Goal: Use online tool/utility: Utilize a website feature to perform a specific function

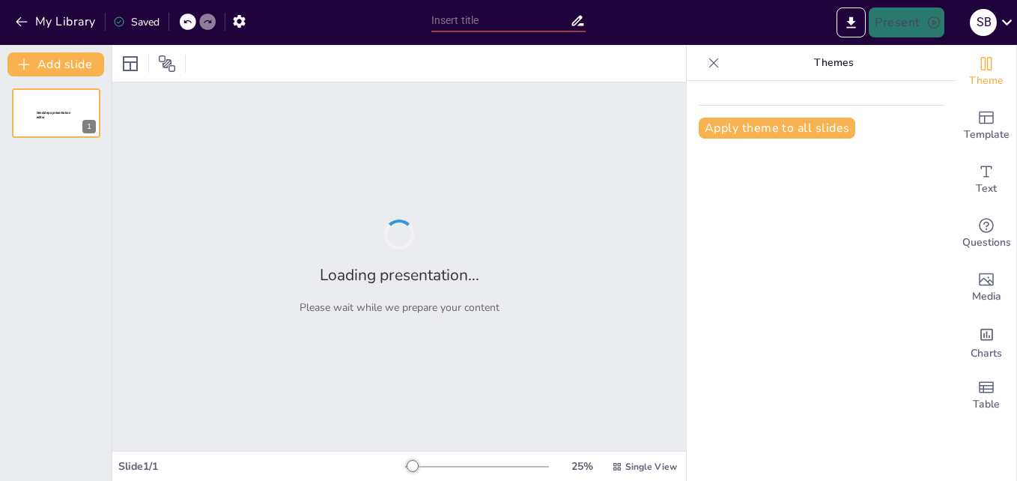
type input "Action Plan Development: Aligning Goals with Measurable Outcomes"
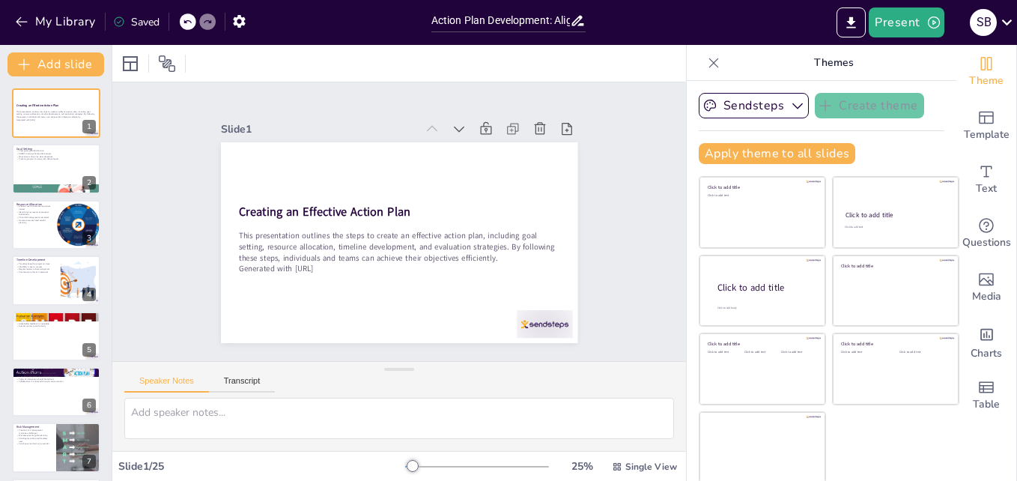
checkbox input "true"
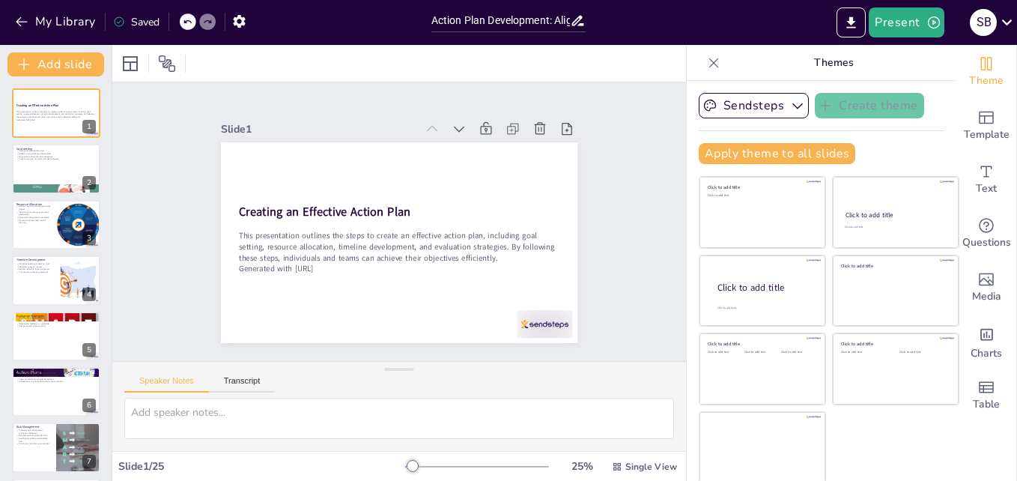
checkbox input "true"
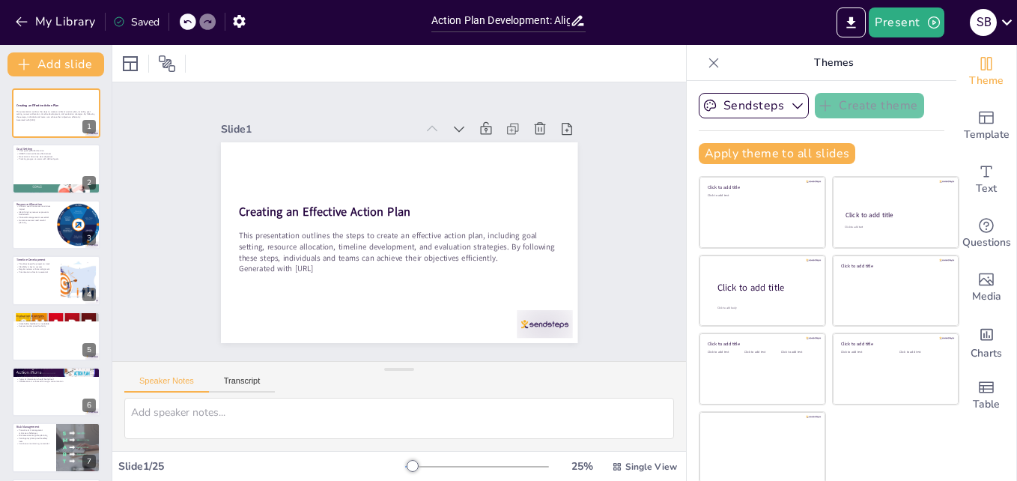
checkbox input "true"
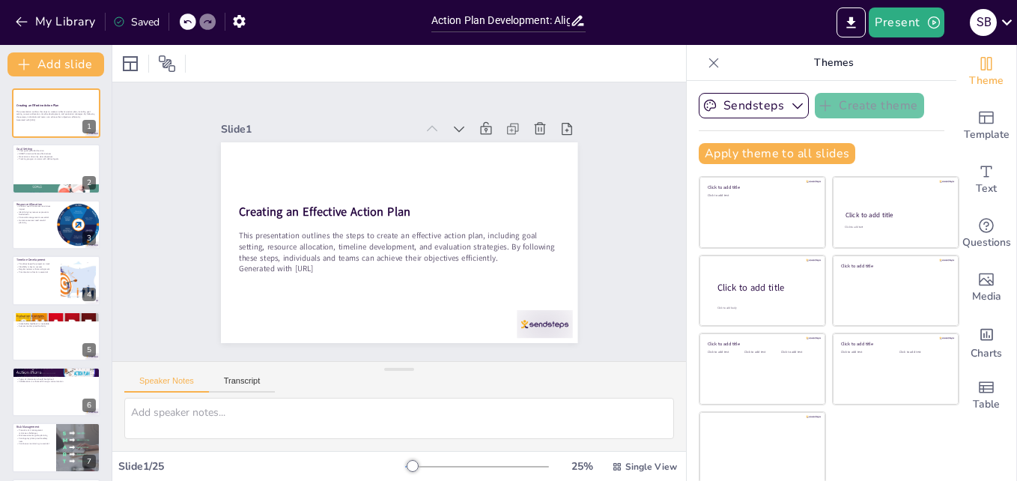
checkbox input "true"
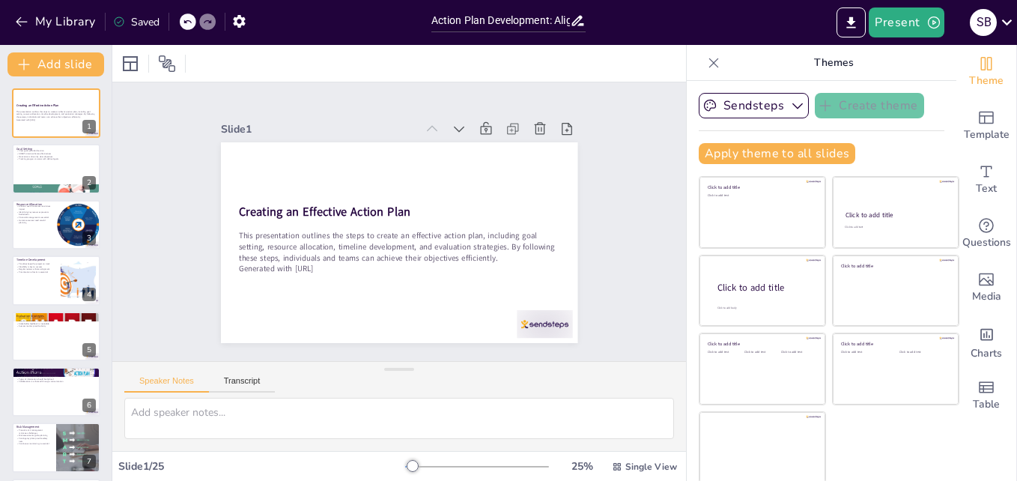
checkbox input "true"
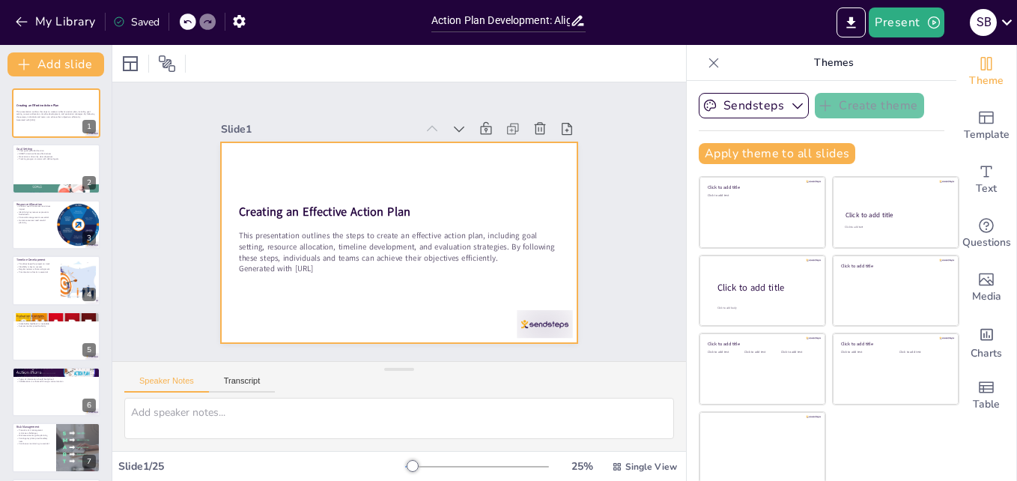
checkbox input "true"
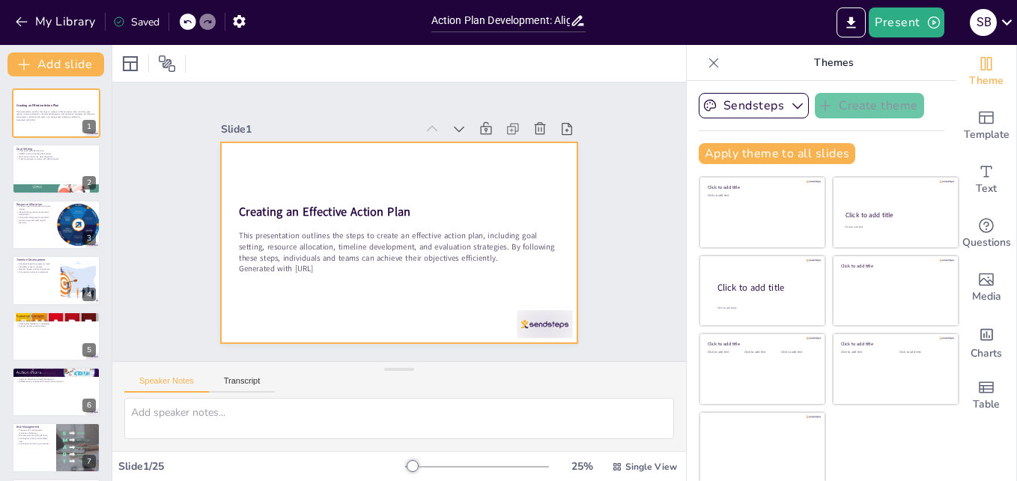
checkbox input "true"
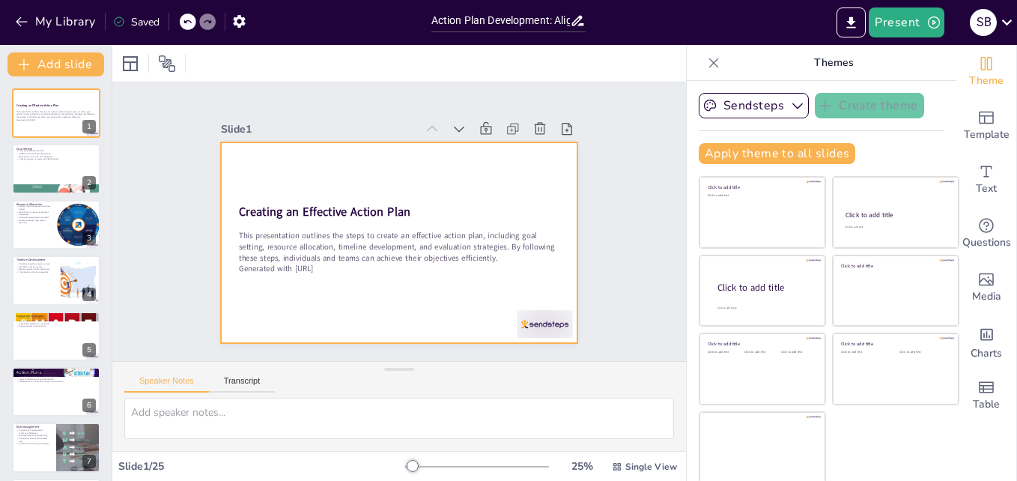
checkbox input "true"
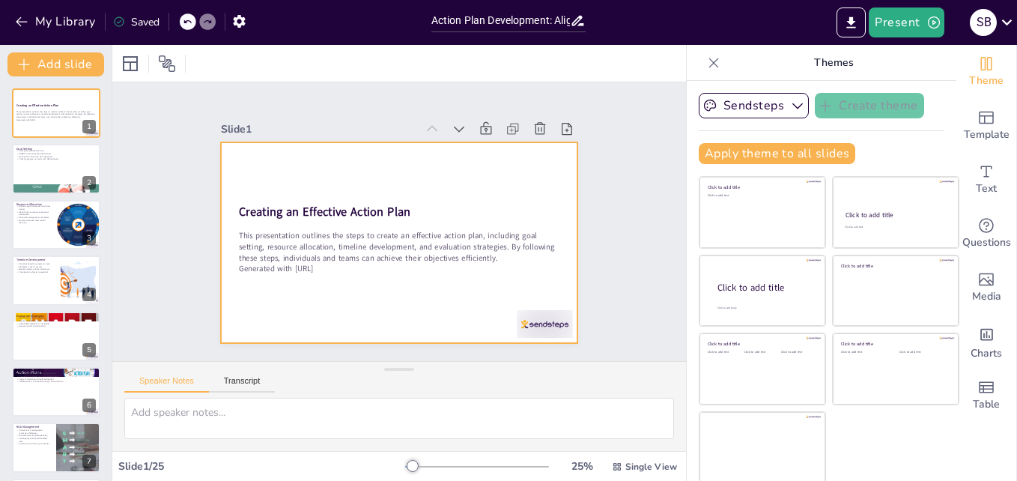
checkbox input "true"
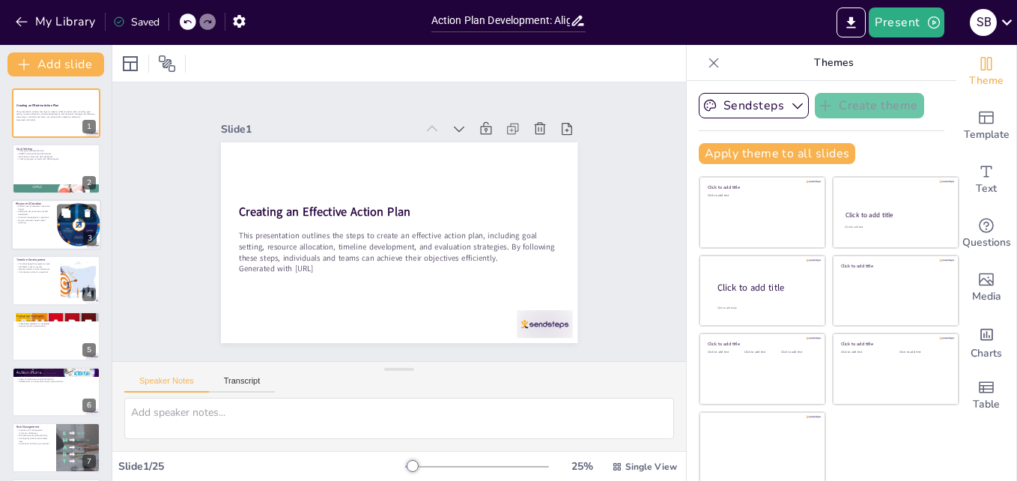
checkbox input "true"
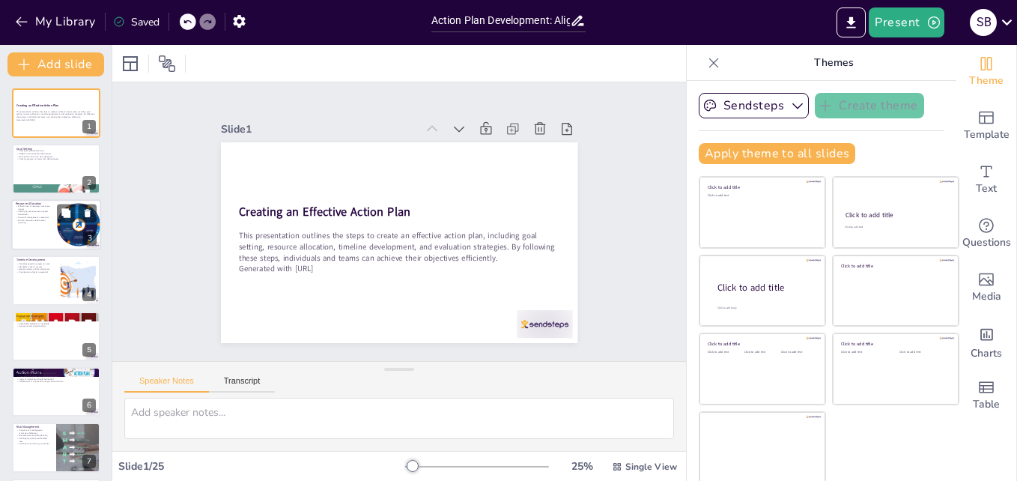
checkbox input "true"
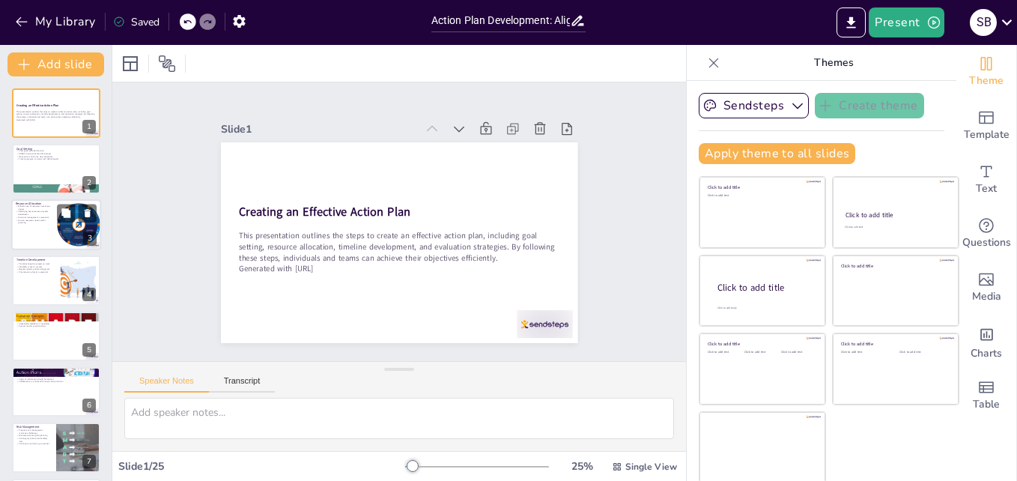
checkbox input "true"
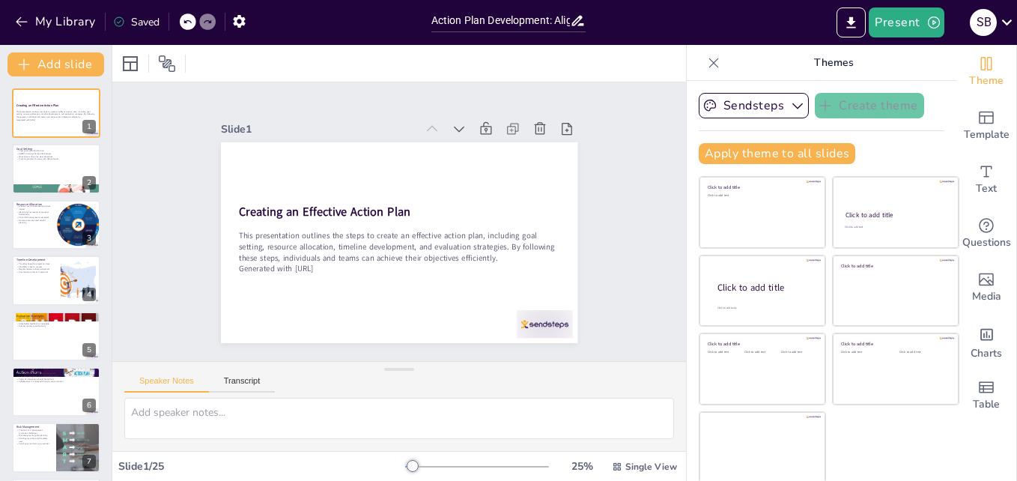
checkbox input "true"
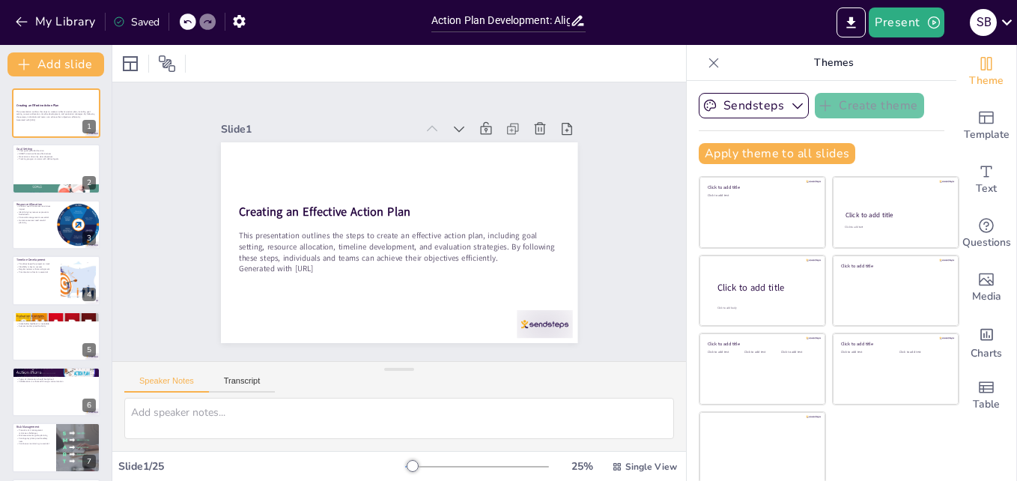
checkbox input "true"
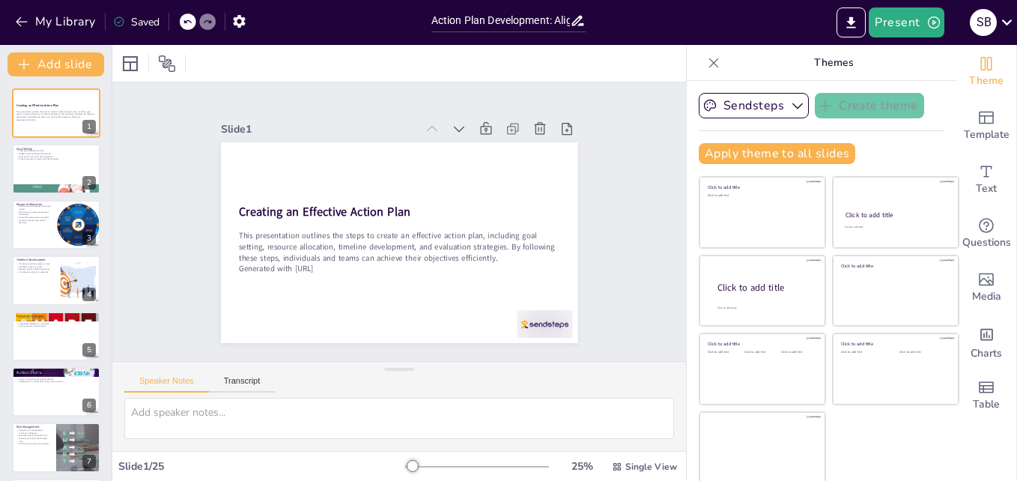
checkbox input "true"
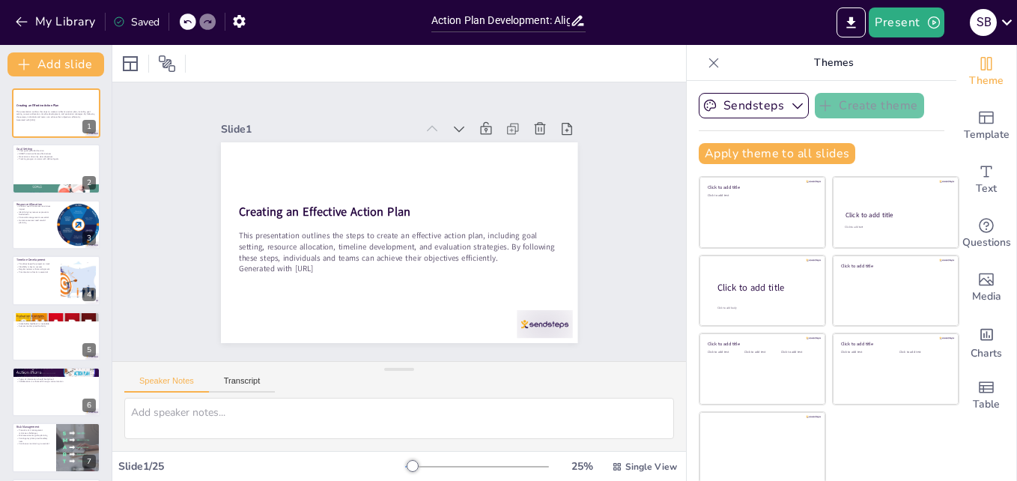
checkbox input "true"
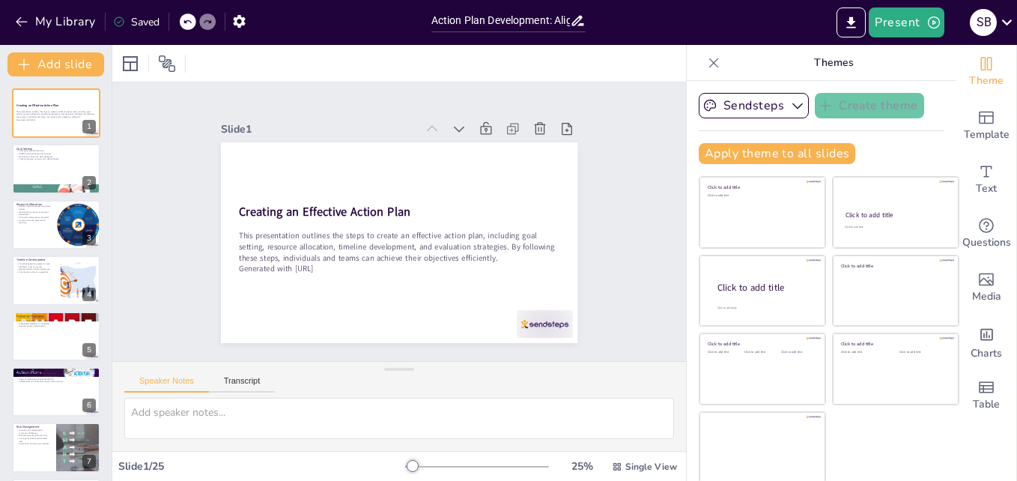
checkbox input "true"
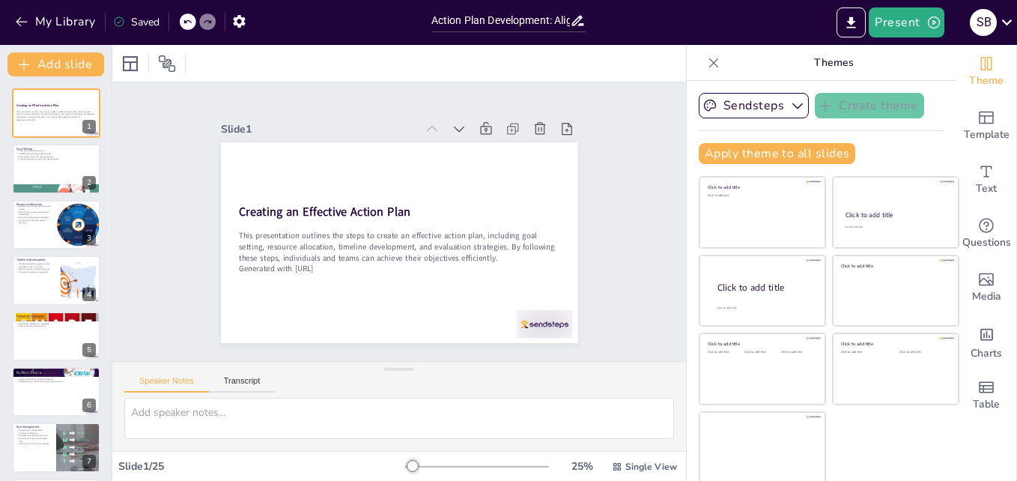
checkbox input "true"
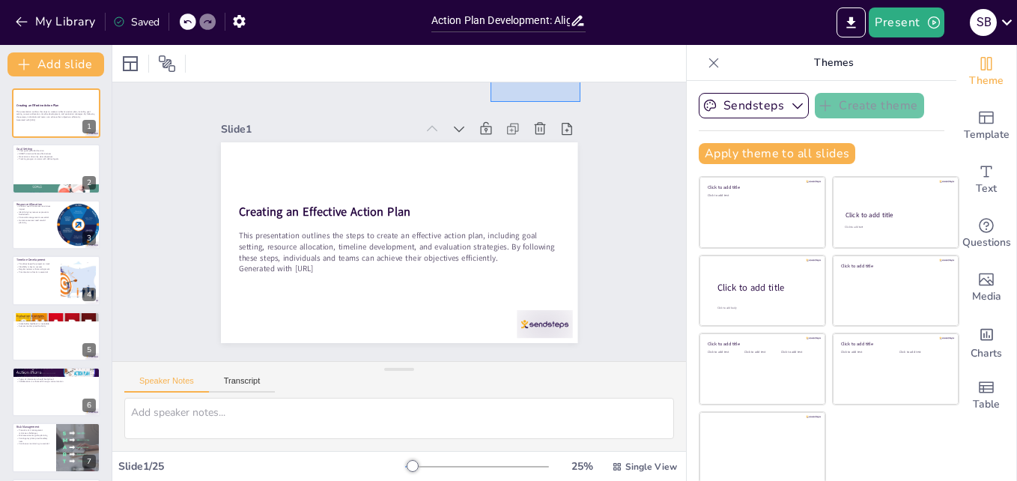
drag, startPoint x: 580, startPoint y: 102, endPoint x: 490, endPoint y: 8, distance: 129.7
click at [490, 8] on div "My Library Saved Action Plan Development: Aligning Goals with Measurable Outcom…" at bounding box center [508, 240] width 1017 height 481
checkbox input "true"
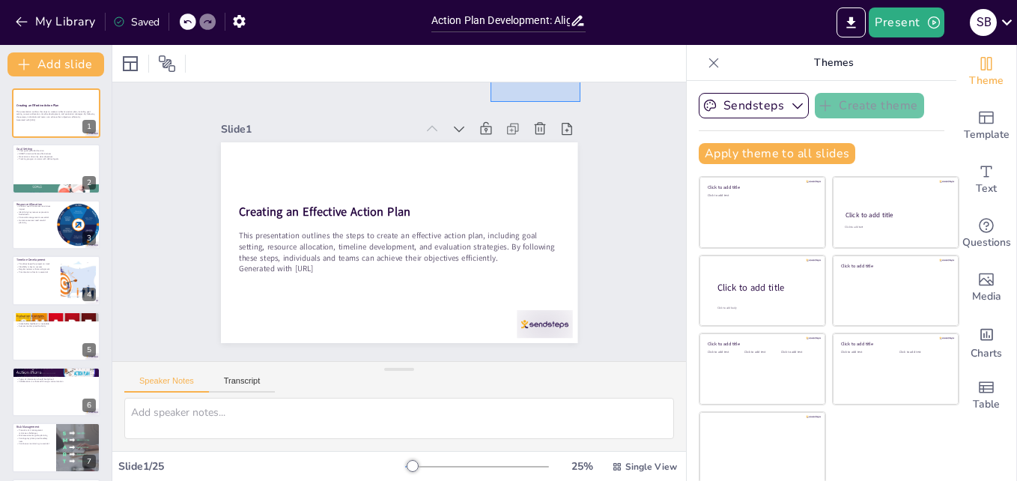
checkbox input "true"
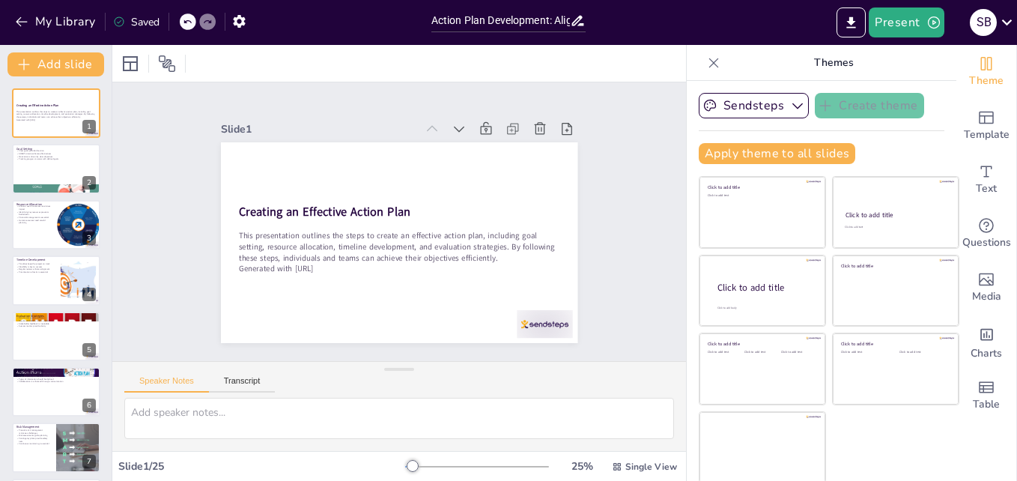
checkbox input "true"
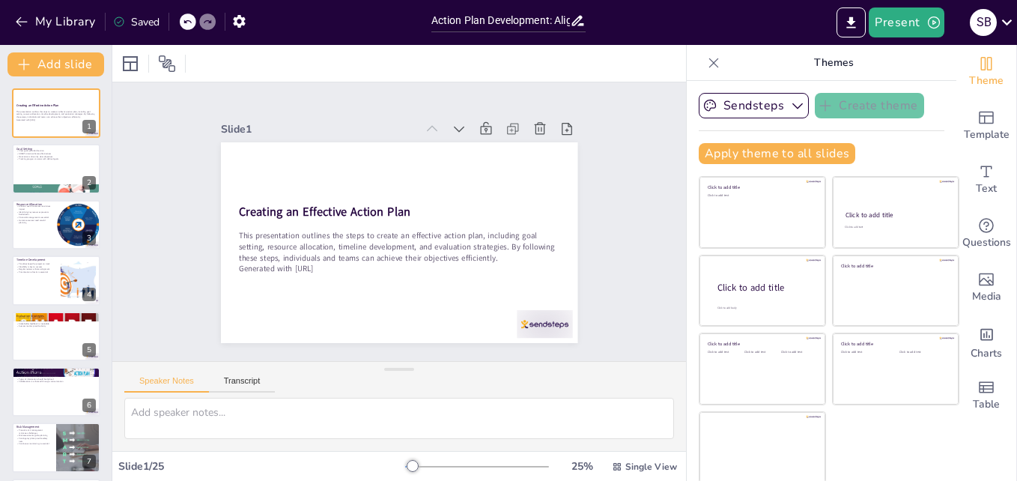
checkbox input "true"
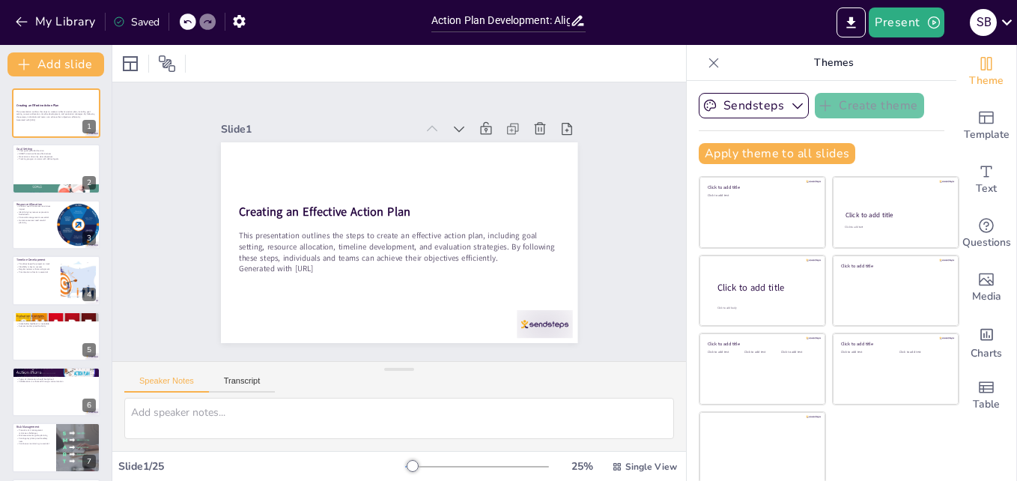
checkbox input "true"
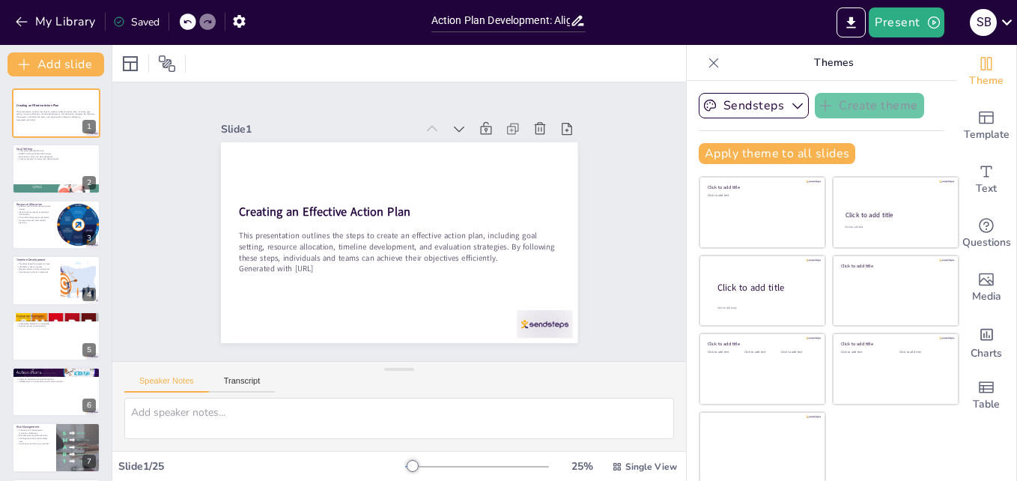
checkbox input "true"
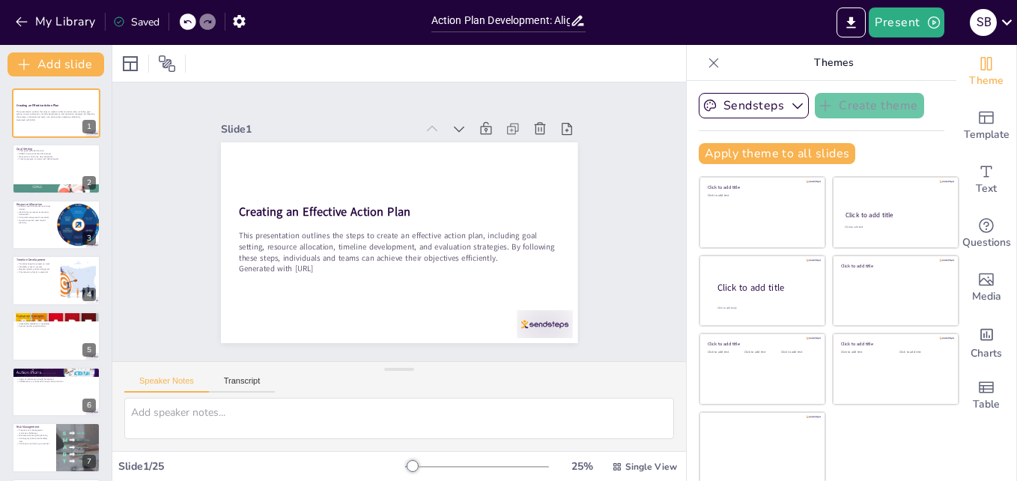
checkbox input "true"
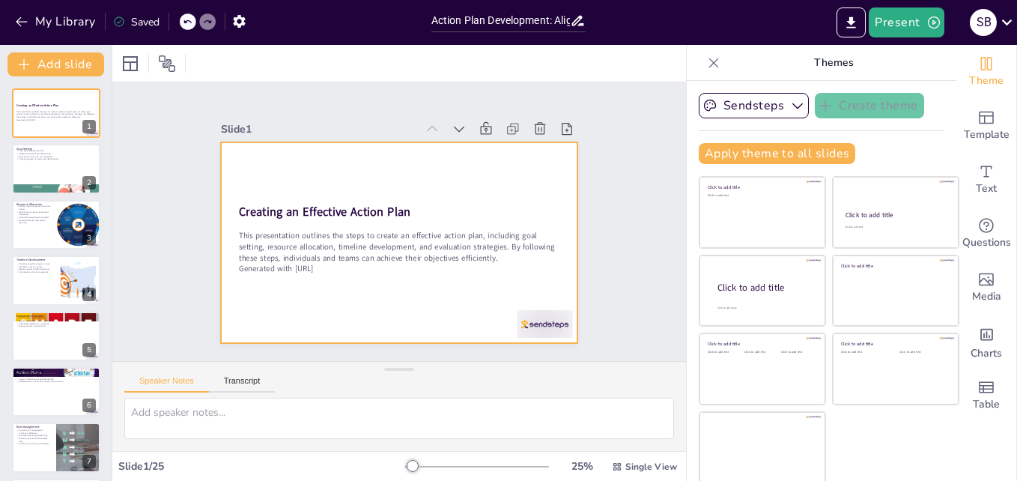
checkbox input "true"
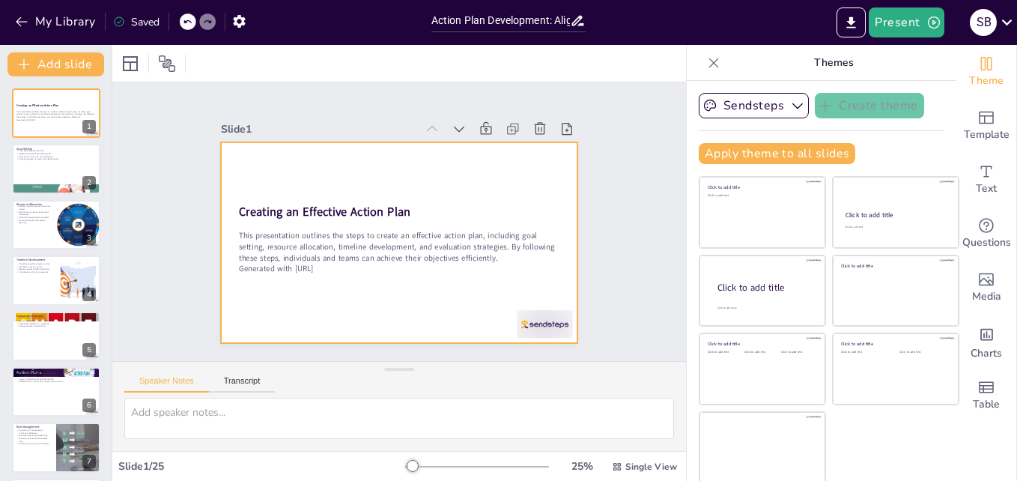
checkbox input "true"
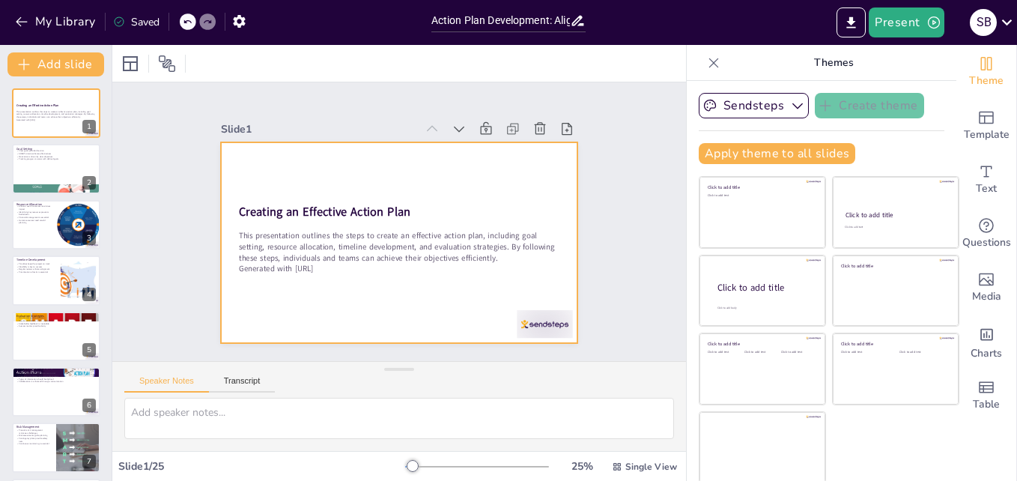
checkbox input "true"
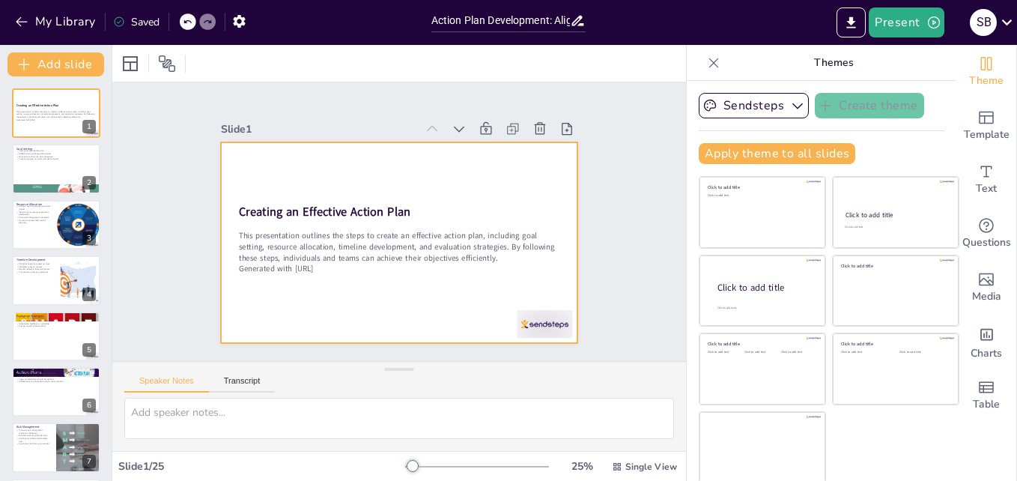
checkbox input "true"
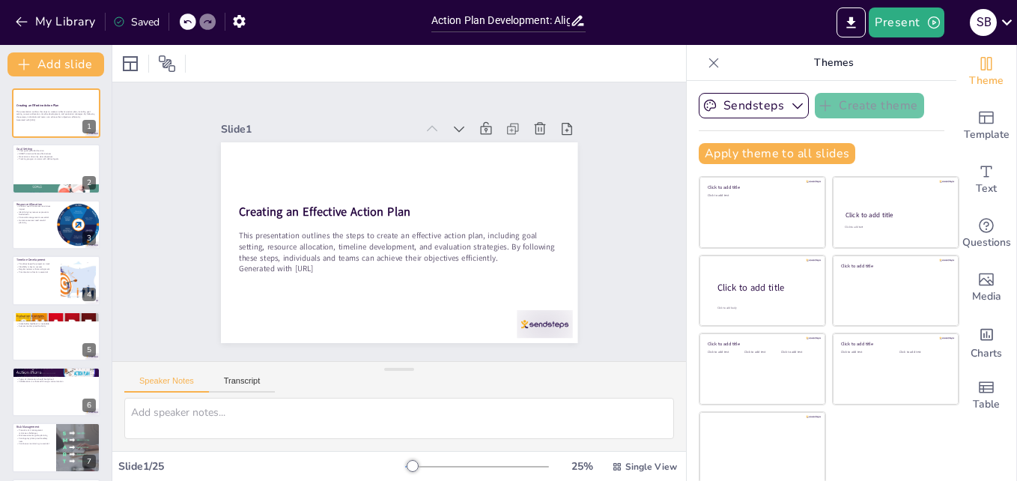
checkbox input "true"
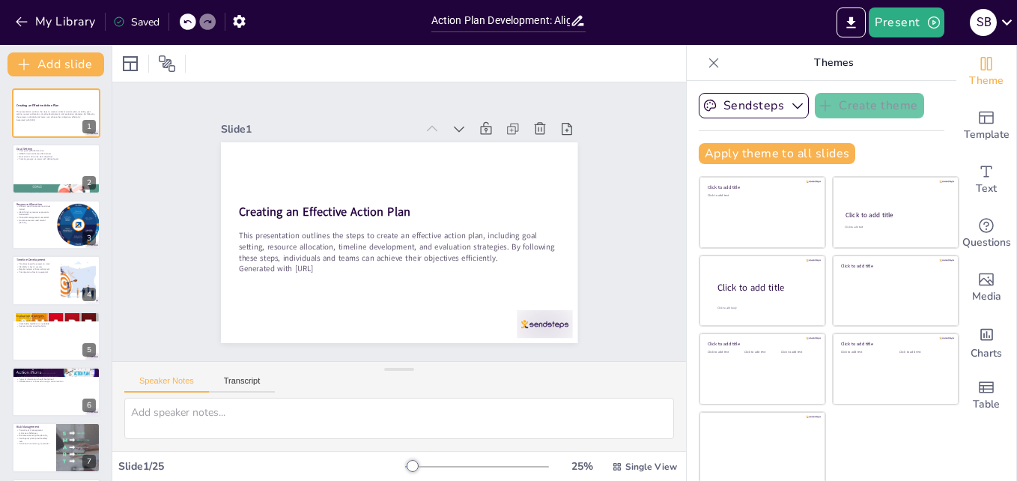
checkbox input "true"
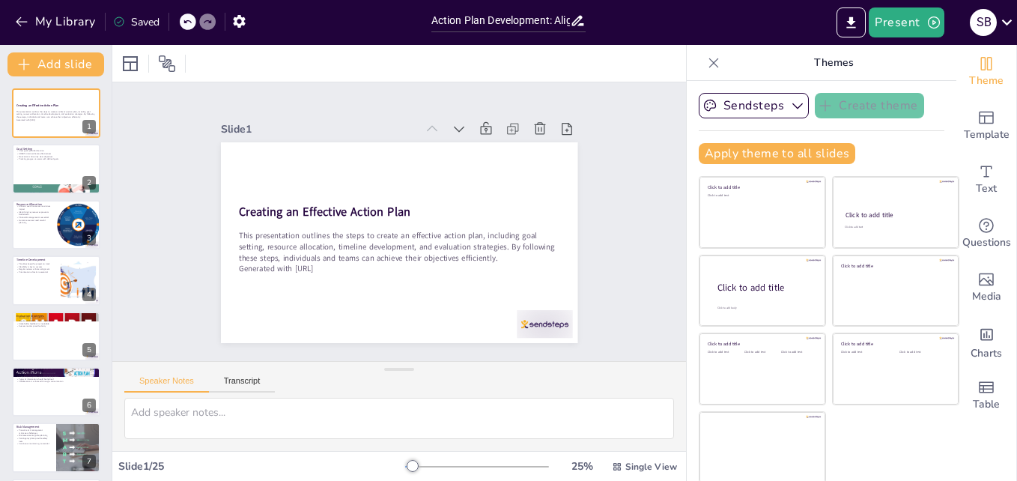
checkbox input "true"
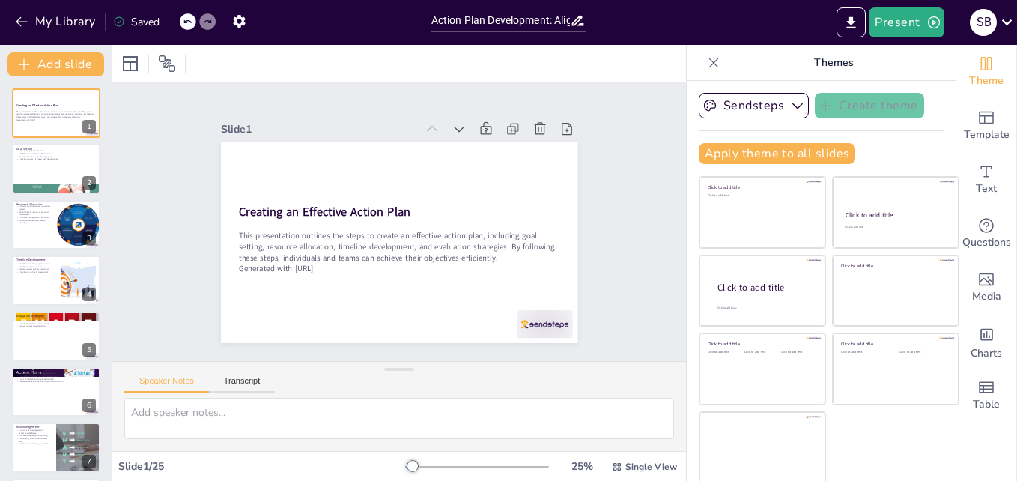
checkbox input "true"
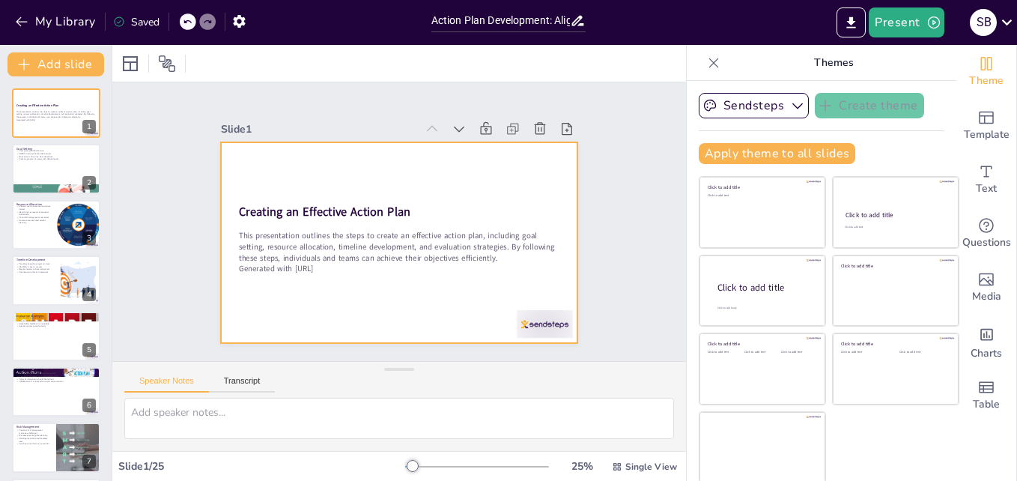
checkbox input "true"
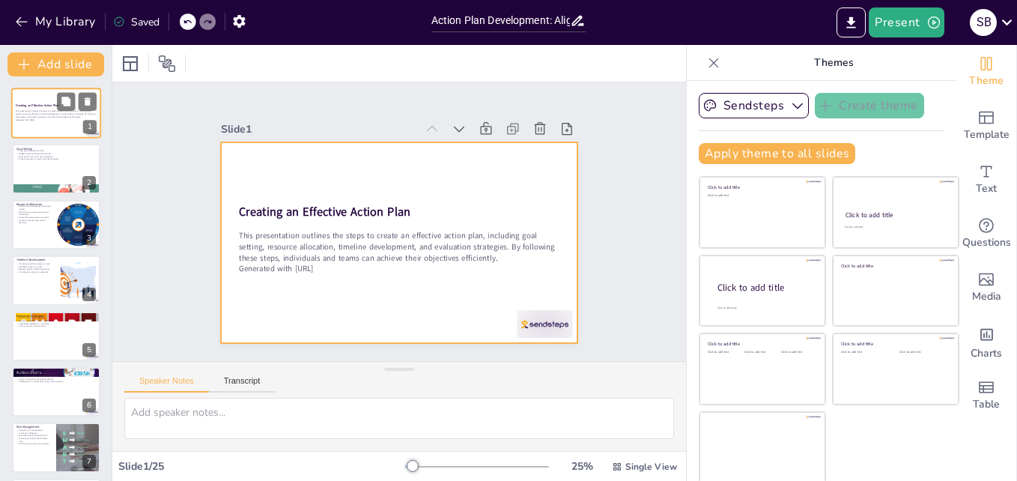
checkbox input "true"
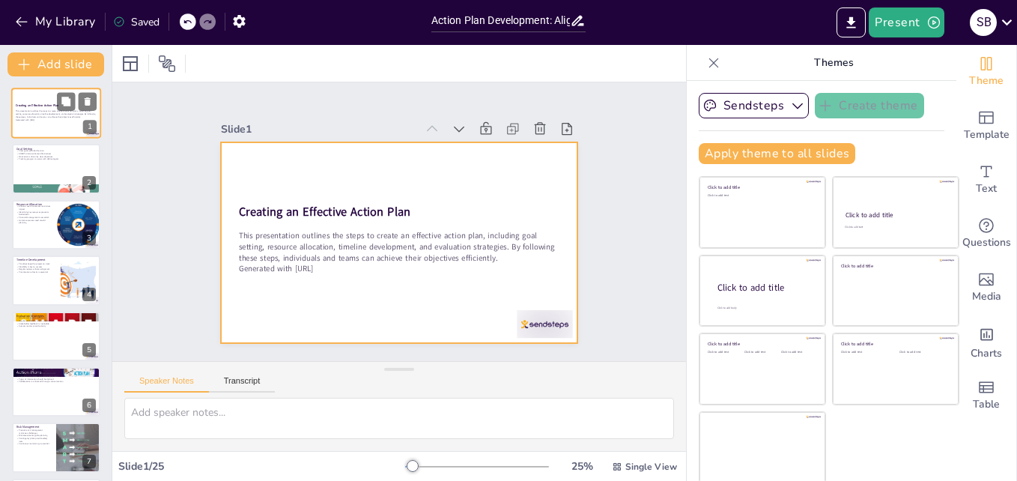
checkbox input "true"
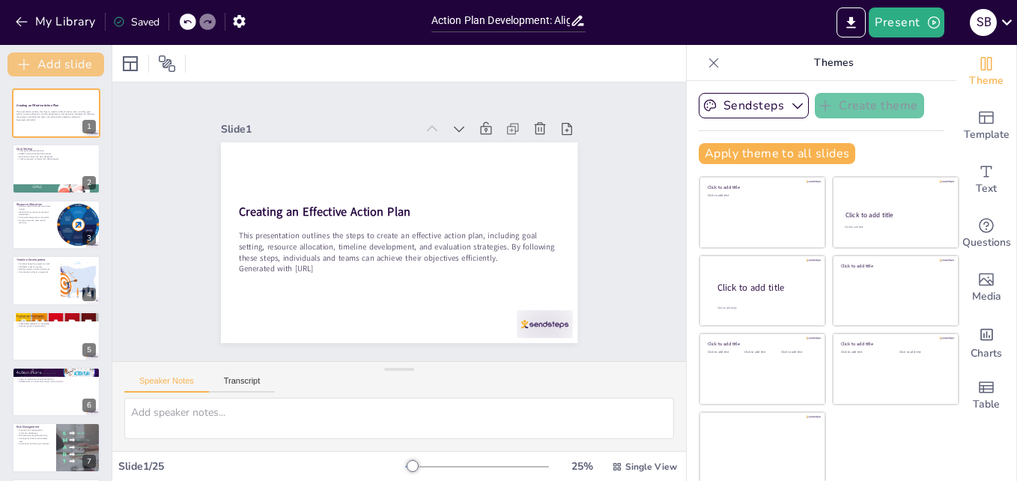
checkbox input "true"
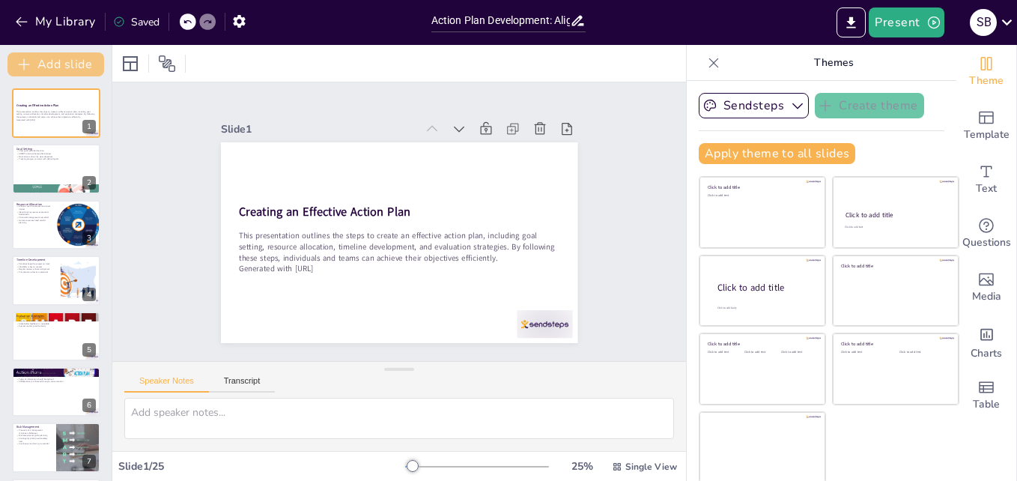
checkbox input "true"
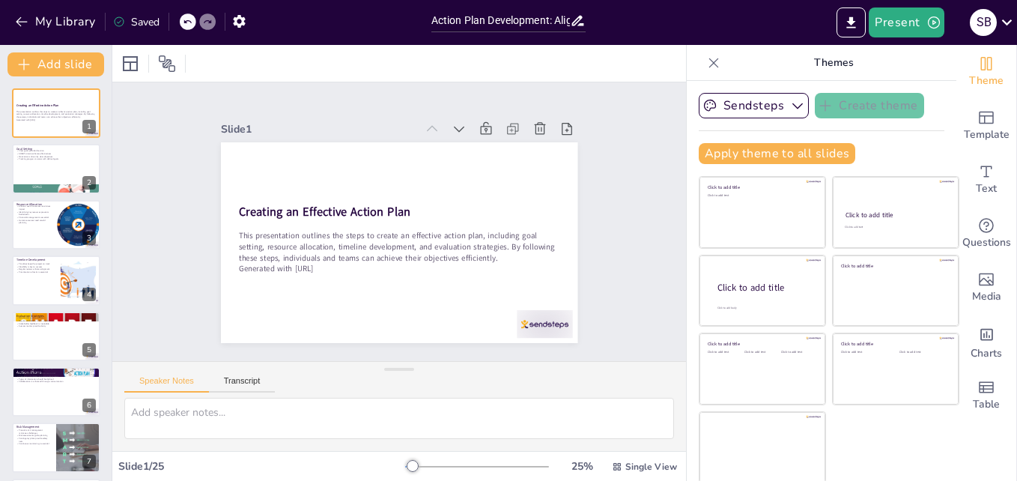
checkbox input "true"
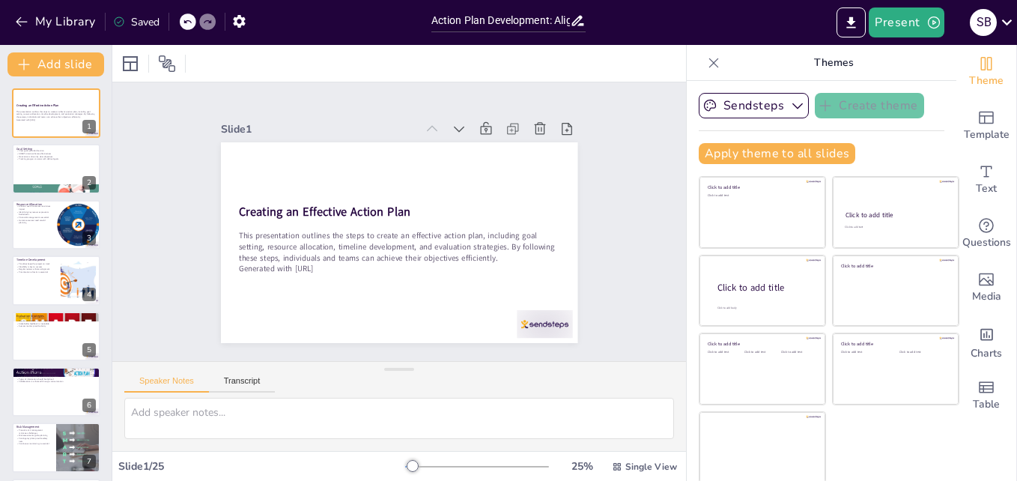
checkbox input "true"
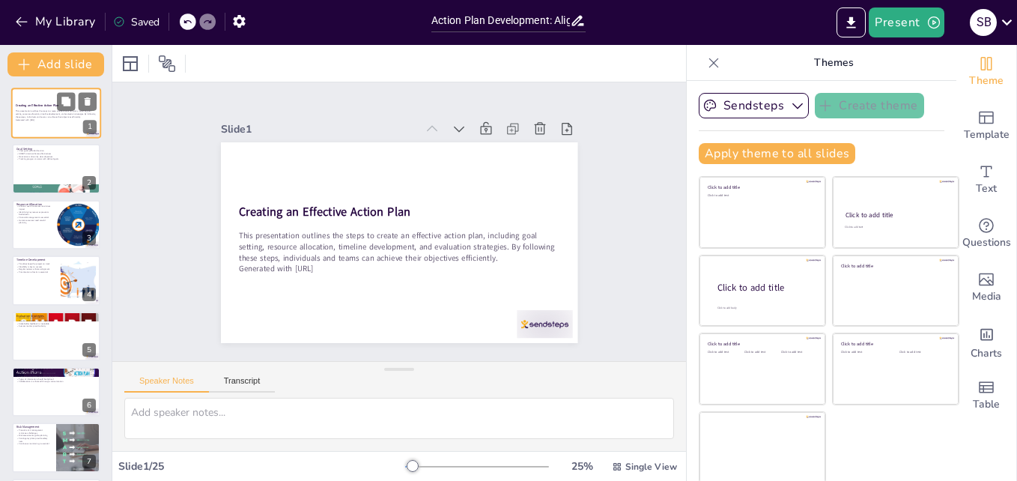
checkbox input "true"
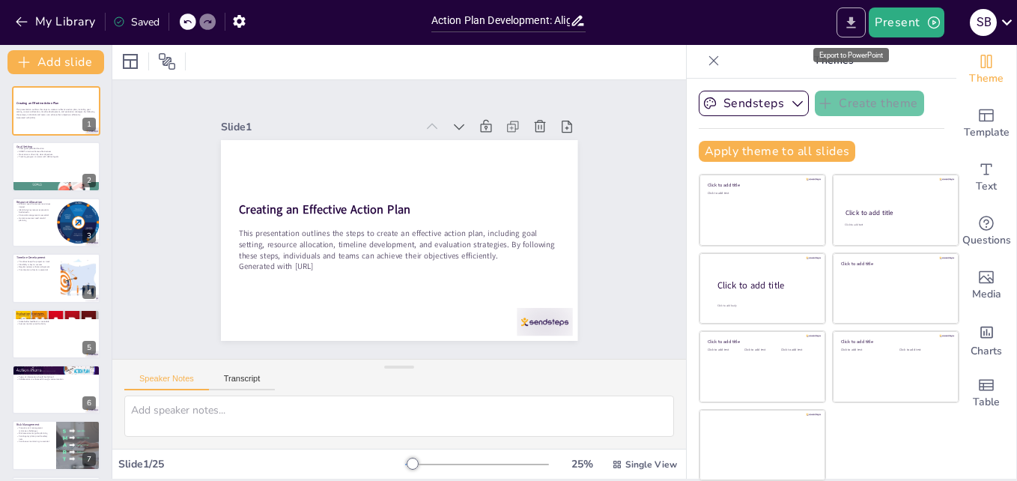
click at [852, 22] on icon "Export to PowerPoint" at bounding box center [851, 21] width 9 height 11
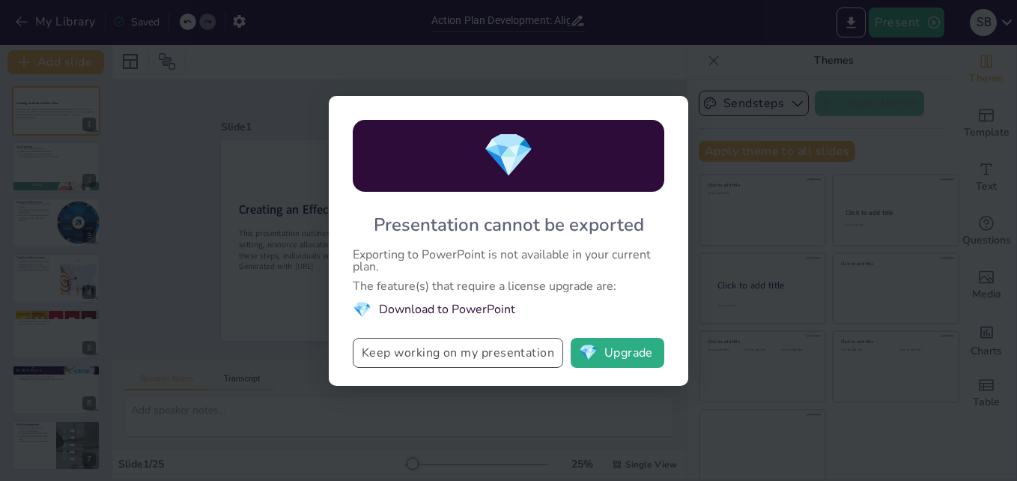
click at [465, 351] on button "Keep working on my presentation" at bounding box center [458, 353] width 210 height 30
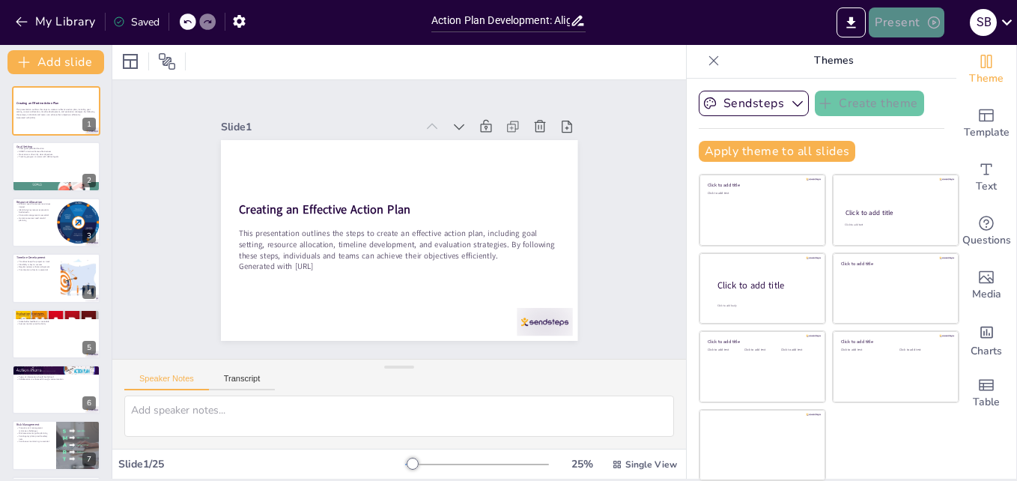
click at [927, 26] on icon "button" at bounding box center [933, 22] width 15 height 15
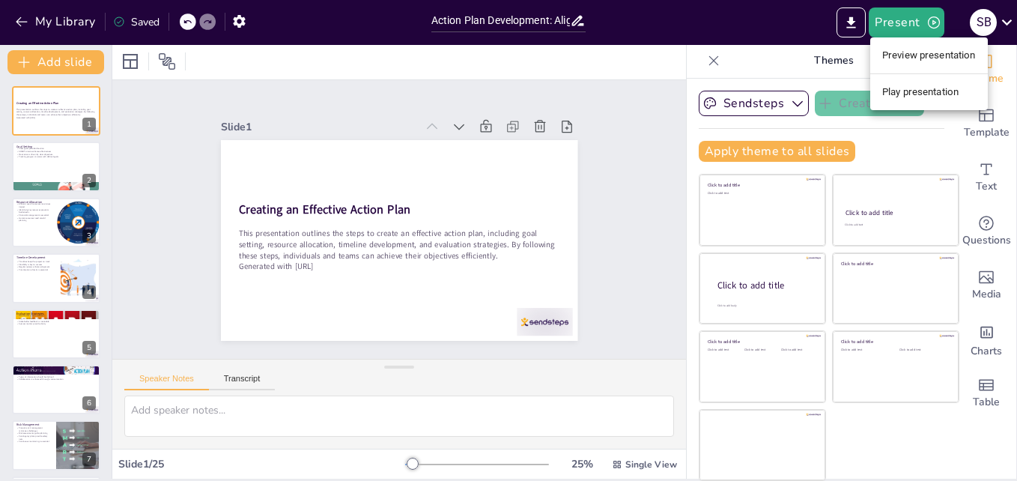
click at [928, 95] on li "Play presentation" at bounding box center [929, 92] width 118 height 24
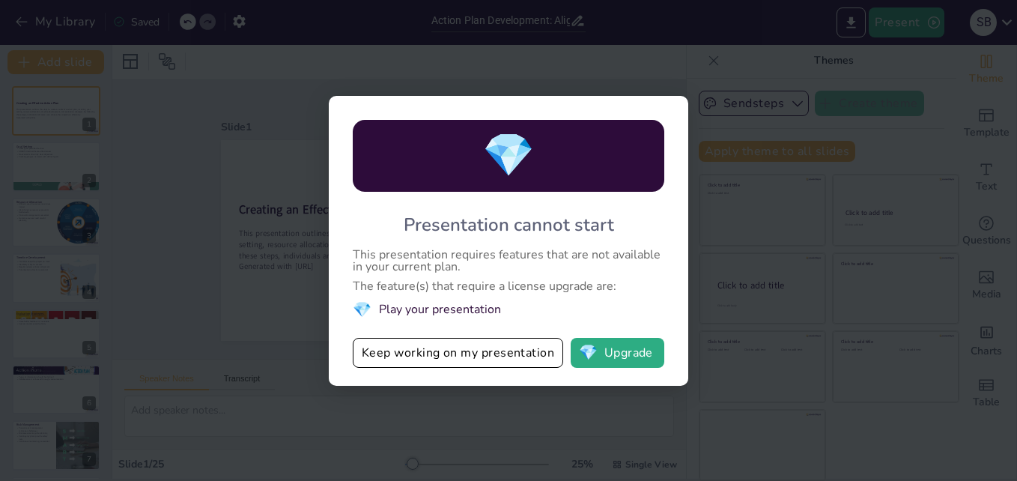
click at [771, 376] on div "💎 Presentation cannot start This presentation requires features that are not av…" at bounding box center [508, 240] width 1017 height 481
click at [491, 356] on button "Keep working on my presentation" at bounding box center [458, 353] width 210 height 30
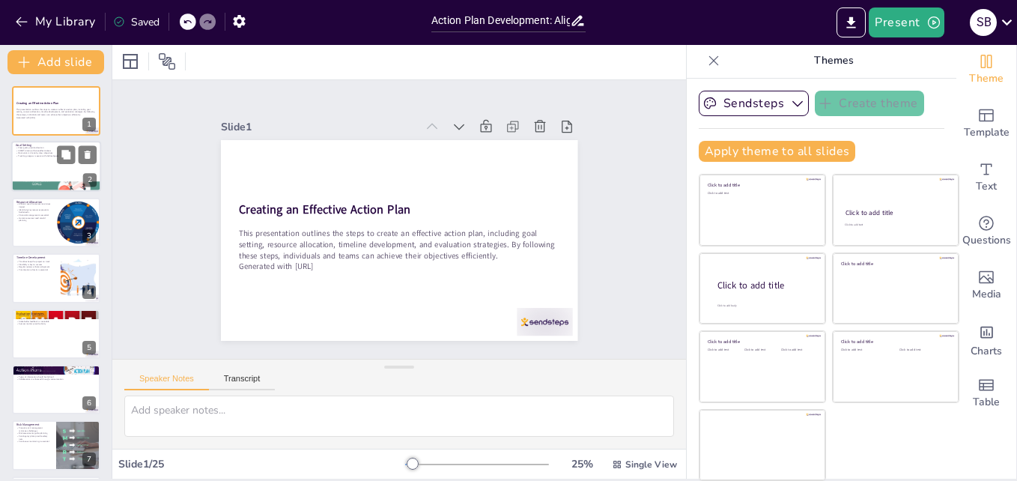
click at [57, 174] on div at bounding box center [56, 166] width 90 height 51
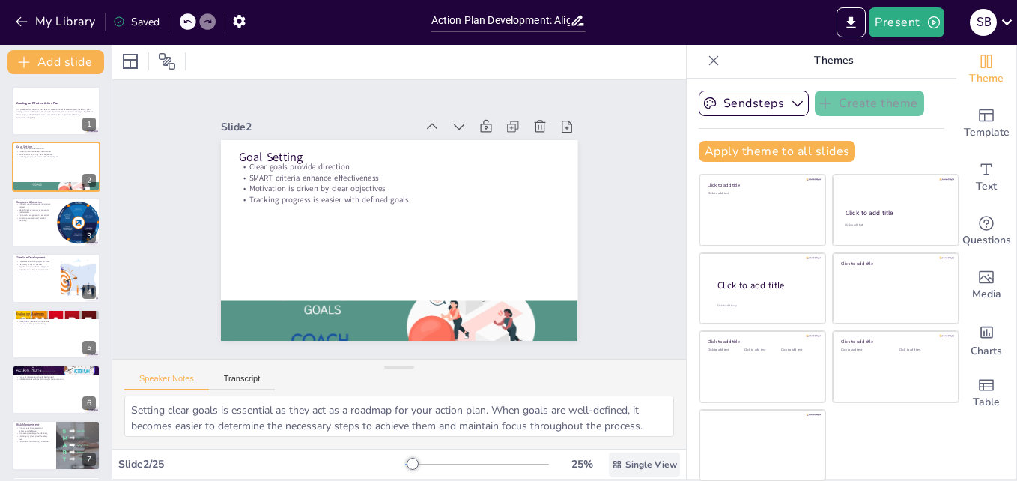
click at [612, 461] on icon at bounding box center [617, 464] width 10 height 10
click at [601, 398] on span "Single View" at bounding box center [606, 401] width 68 height 14
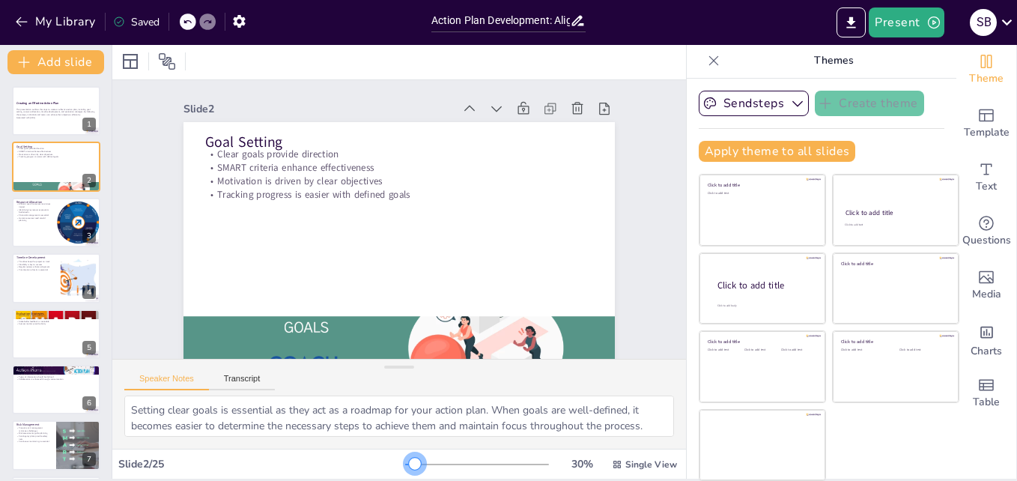
click at [409, 460] on div at bounding box center [415, 463] width 12 height 12
click at [31, 229] on div at bounding box center [56, 222] width 90 height 51
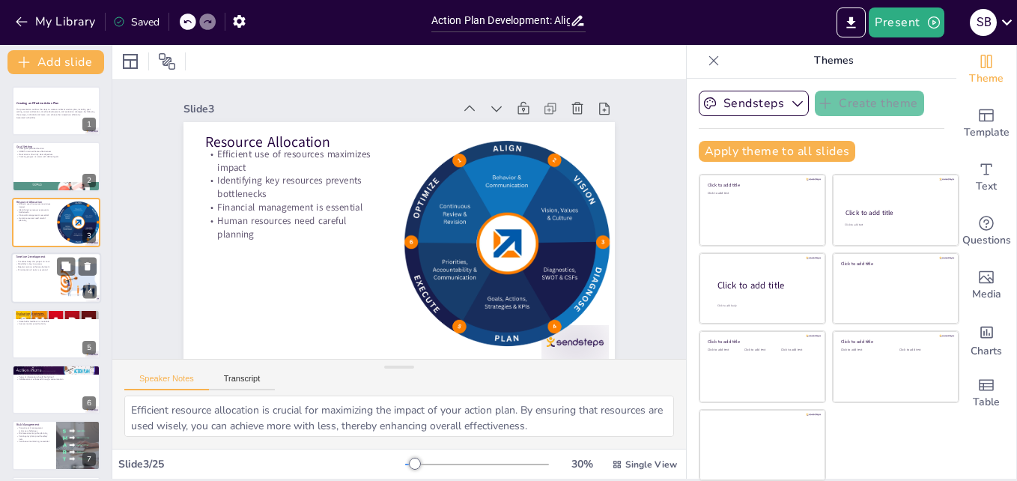
click at [25, 278] on div at bounding box center [56, 277] width 90 height 51
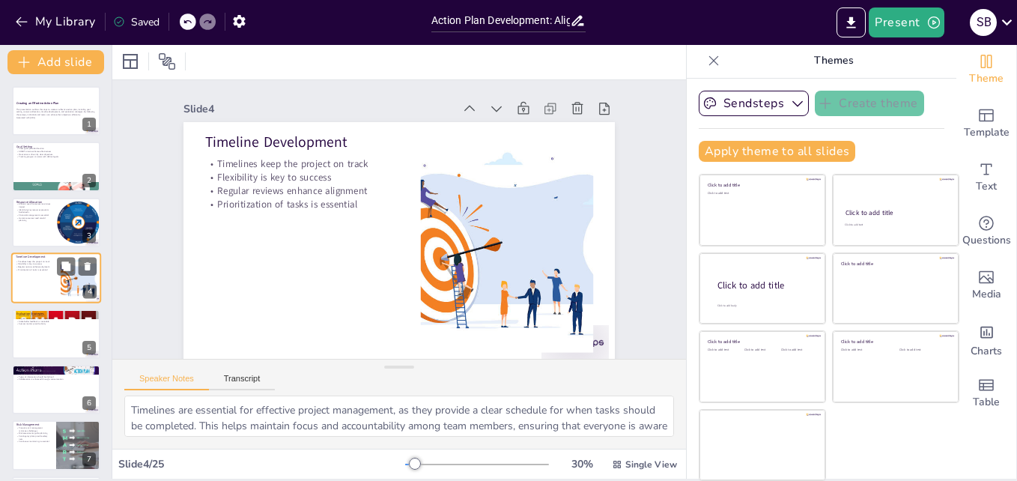
scroll to position [1, 0]
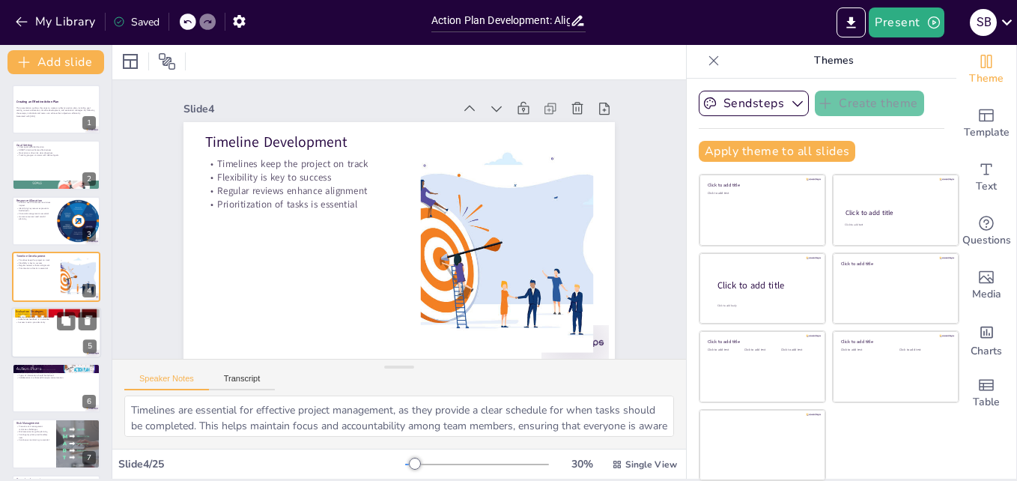
click at [25, 316] on p "Regular evaluations inform adjustments" at bounding box center [56, 316] width 81 height 3
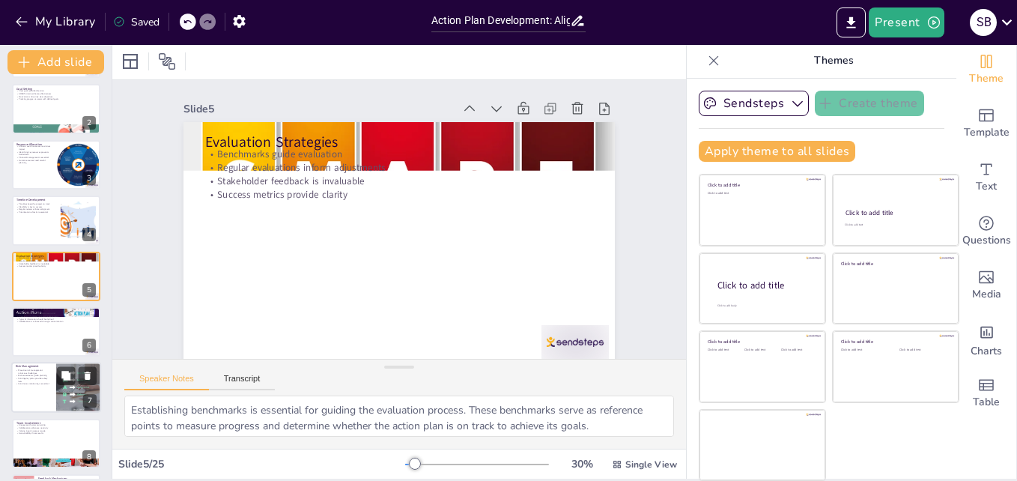
click at [37, 386] on div at bounding box center [56, 387] width 90 height 51
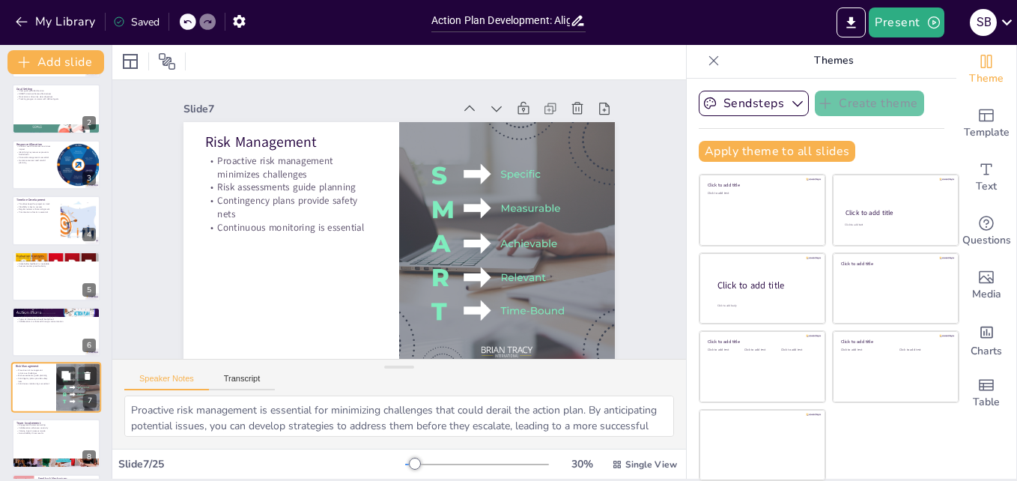
scroll to position [168, 0]
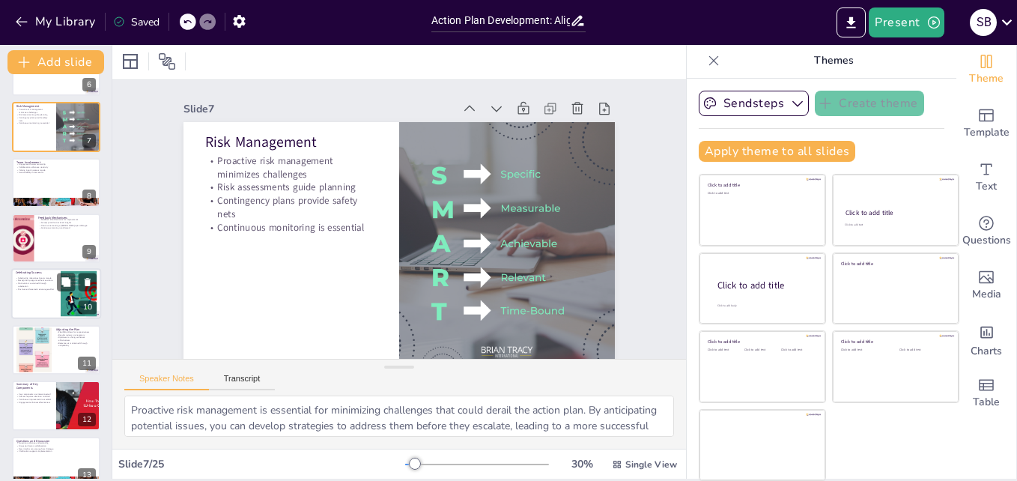
click at [44, 281] on p "Recognition programs enhance culture" at bounding box center [36, 280] width 40 height 3
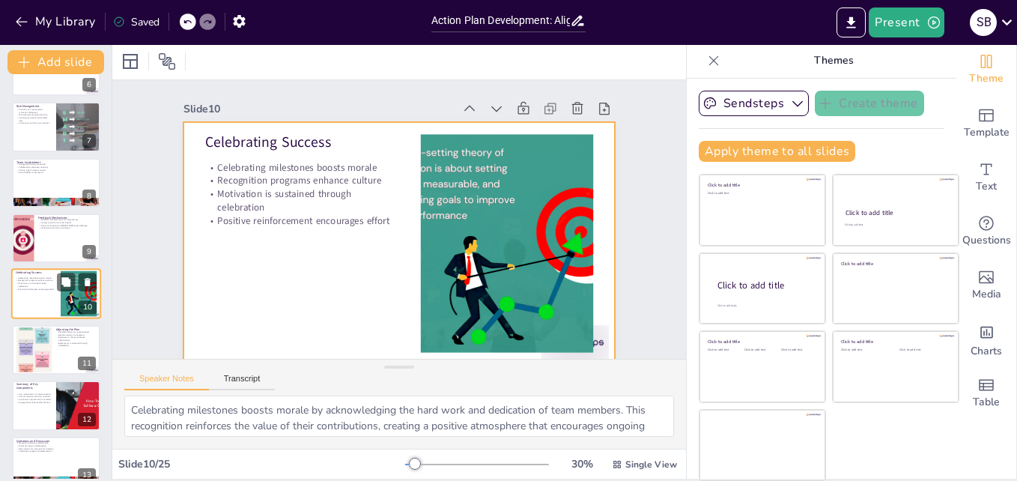
scroll to position [336, 0]
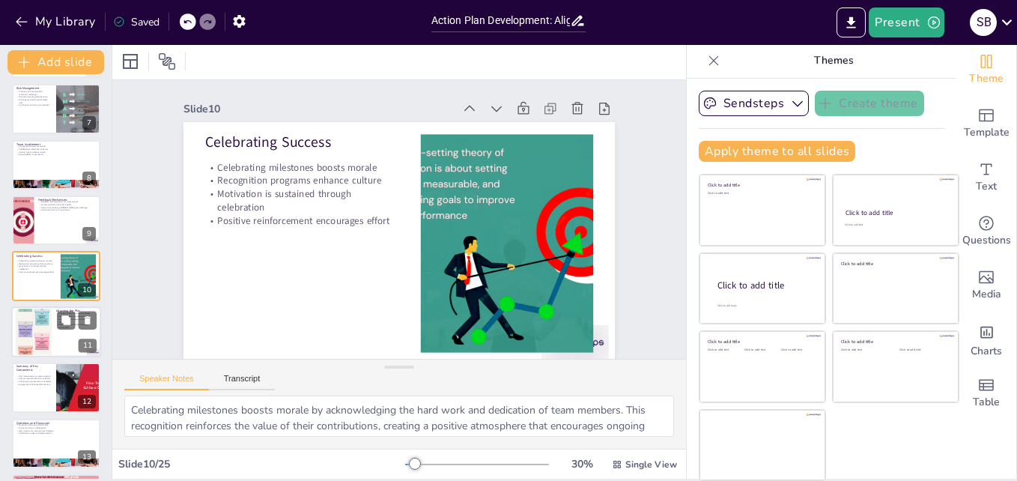
click at [37, 328] on div at bounding box center [34, 331] width 36 height 91
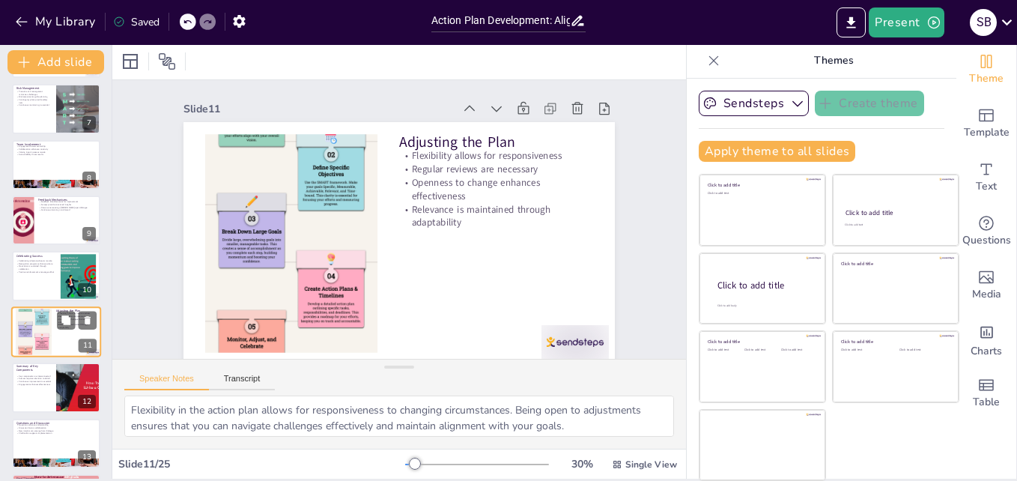
scroll to position [392, 0]
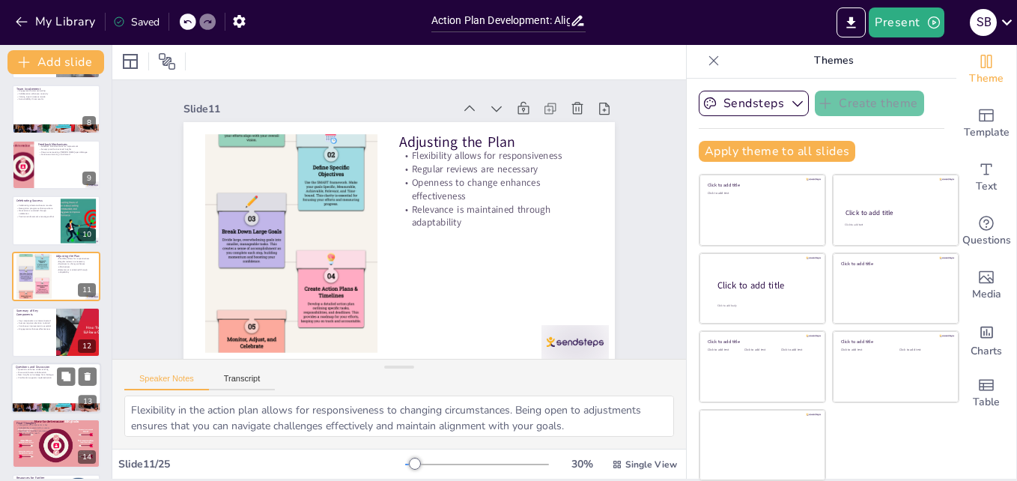
click at [46, 392] on div at bounding box center [56, 387] width 90 height 51
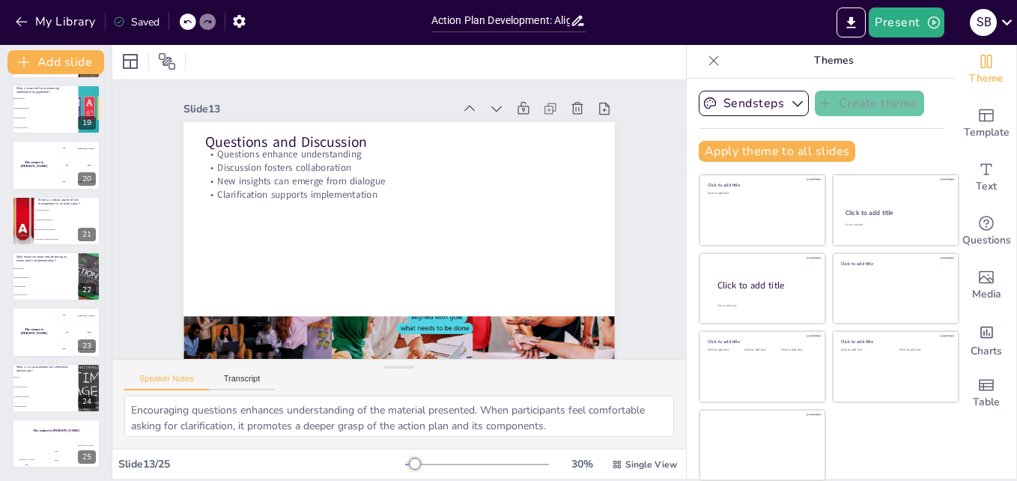
scroll to position [1005, 0]
click at [45, 436] on div "The winner is [PERSON_NAME]" at bounding box center [56, 428] width 90 height 25
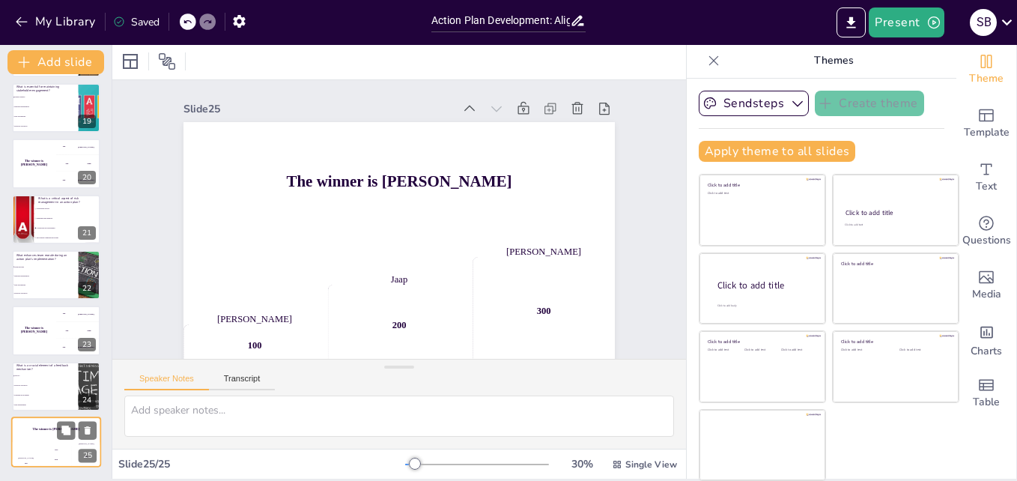
scroll to position [17, 0]
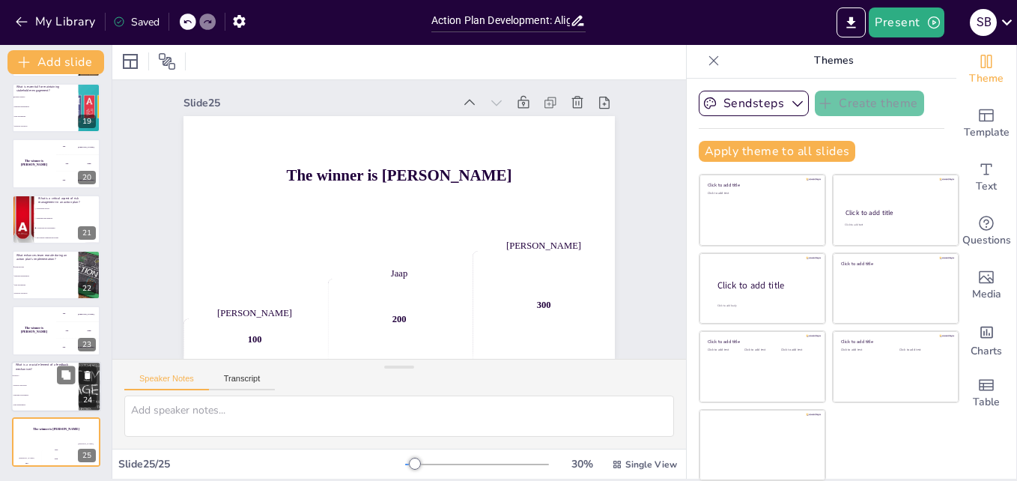
click at [45, 384] on span "Resource allocation" at bounding box center [45, 385] width 64 height 2
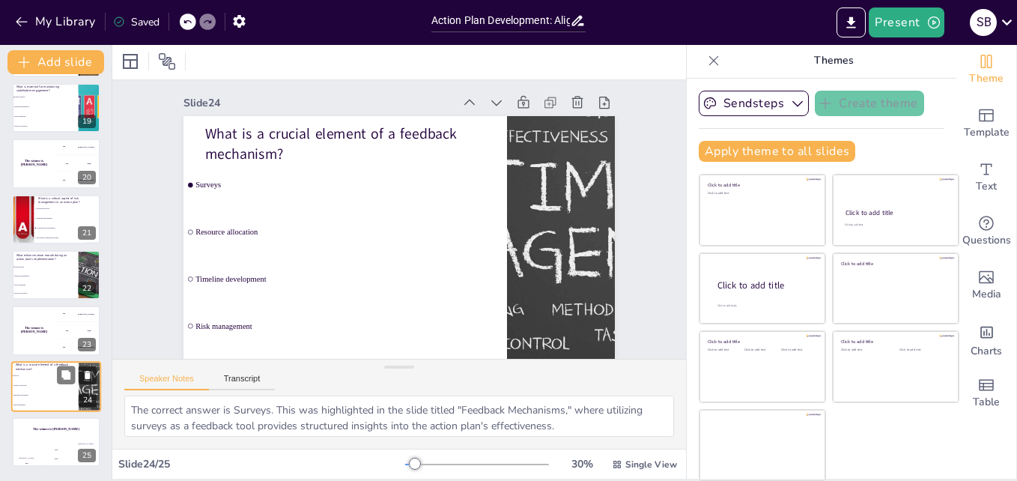
scroll to position [0, 0]
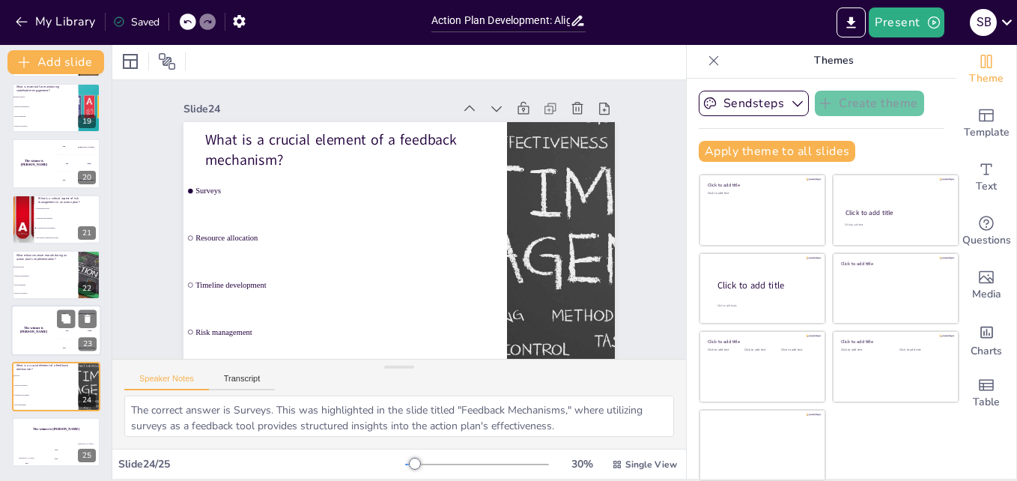
click at [58, 341] on div "300 Niels" at bounding box center [78, 347] width 45 height 16
